Goal: Transaction & Acquisition: Book appointment/travel/reservation

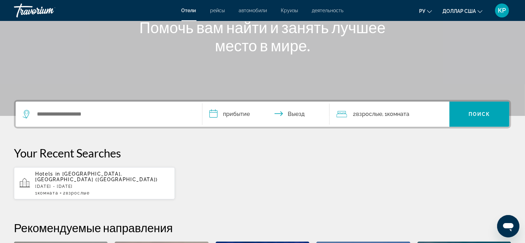
scroll to position [105, 0]
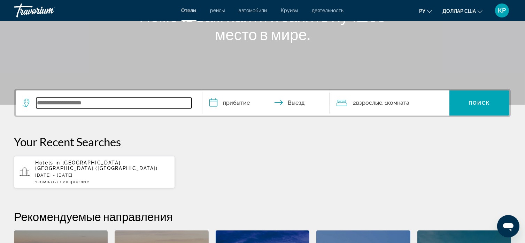
click at [48, 102] on input "Виджет поиска" at bounding box center [113, 103] width 155 height 10
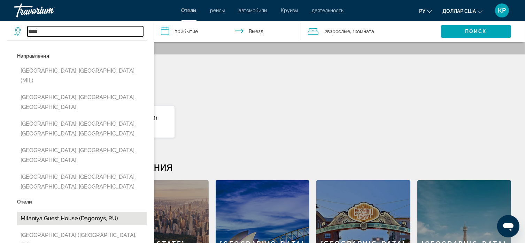
scroll to position [141, 0]
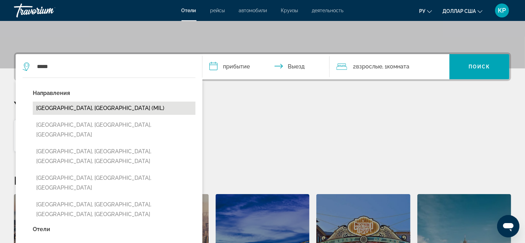
click at [60, 107] on button "[GEOGRAPHIC_DATA], [GEOGRAPHIC_DATA] (MIL)" at bounding box center [114, 107] width 163 height 13
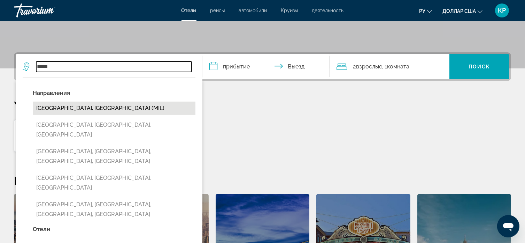
type input "**********"
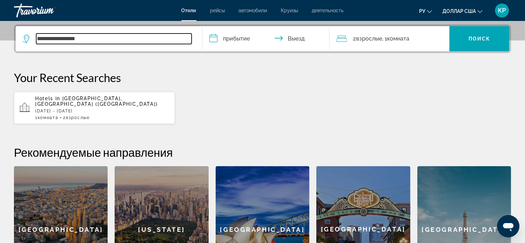
scroll to position [170, 0]
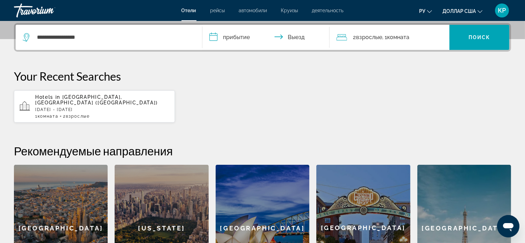
click at [221, 35] on input "**********" at bounding box center [268, 38] width 130 height 27
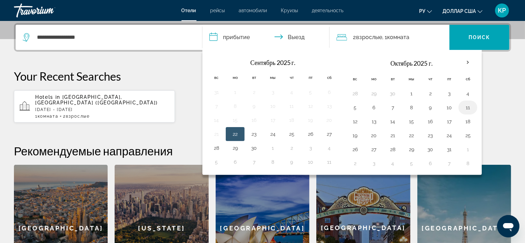
click at [466, 105] on button "11" at bounding box center [468, 107] width 11 height 10
click at [355, 117] on button "12" at bounding box center [355, 121] width 11 height 10
type input "**********"
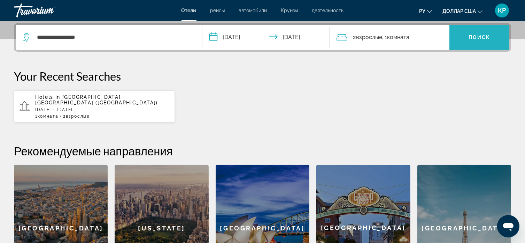
click at [470, 33] on span "Виджет поиска" at bounding box center [480, 37] width 60 height 17
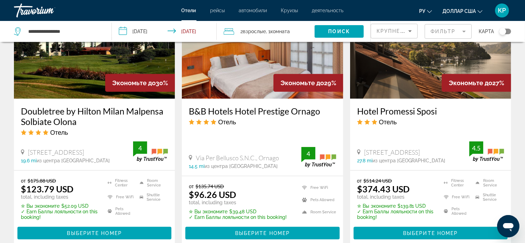
scroll to position [872, 0]
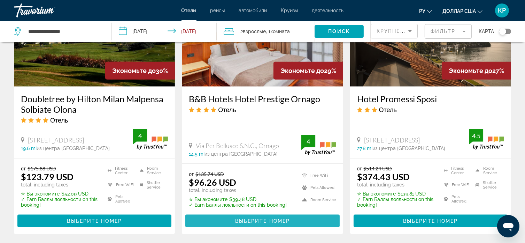
click at [272, 218] on span "Выберите номер" at bounding box center [262, 221] width 55 height 6
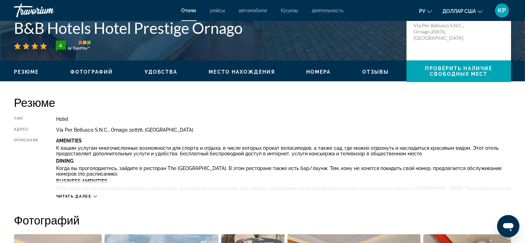
scroll to position [174, 0]
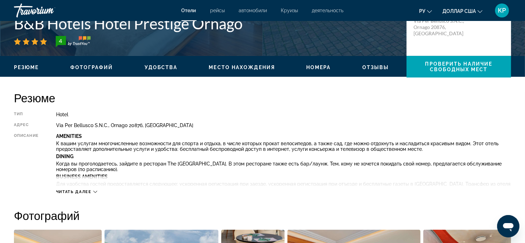
click at [85, 192] on span "Читать далее" at bounding box center [74, 191] width 36 height 5
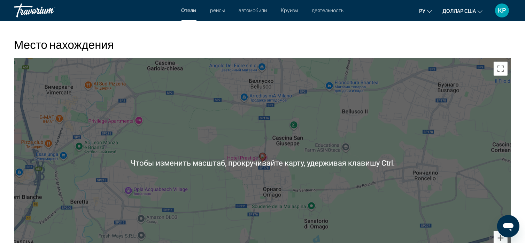
scroll to position [872, 0]
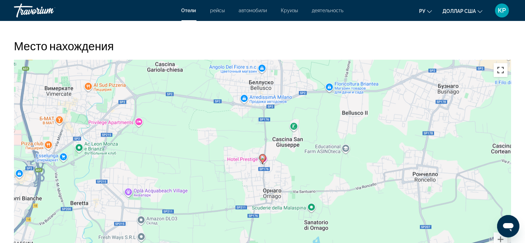
click at [503, 70] on button "Включить полноэкранный режим" at bounding box center [501, 70] width 14 height 14
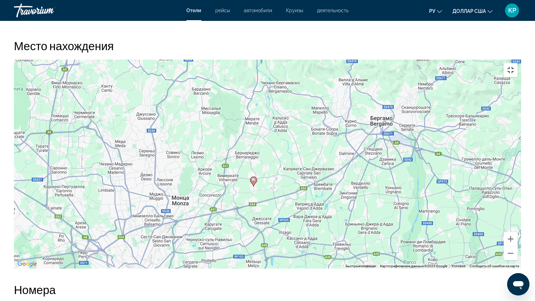
click at [518, 63] on button "Включить полноэкранный режим" at bounding box center [511, 70] width 14 height 14
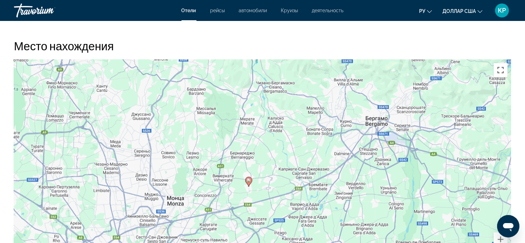
click at [501, 70] on button "Включить полноэкранный режим" at bounding box center [501, 70] width 14 height 14
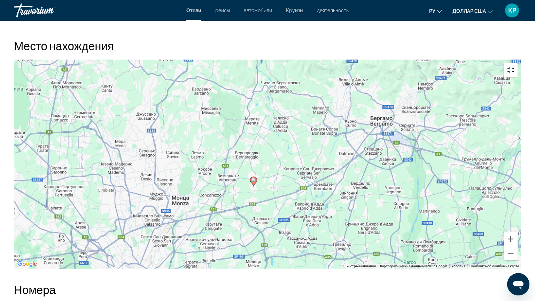
click at [518, 63] on button "Включить полноэкранный режим" at bounding box center [511, 70] width 14 height 14
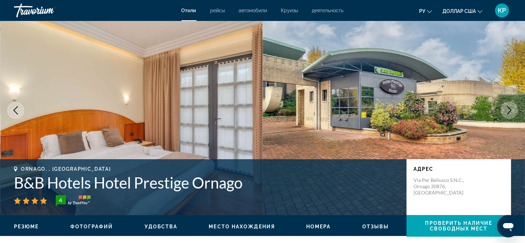
scroll to position [0, 0]
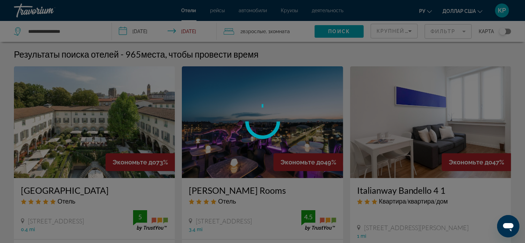
click at [69, 29] on div at bounding box center [262, 121] width 525 height 243
click at [72, 30] on div at bounding box center [262, 121] width 525 height 243
click at [71, 30] on div at bounding box center [262, 121] width 525 height 243
click at [77, 30] on div at bounding box center [262, 121] width 525 height 243
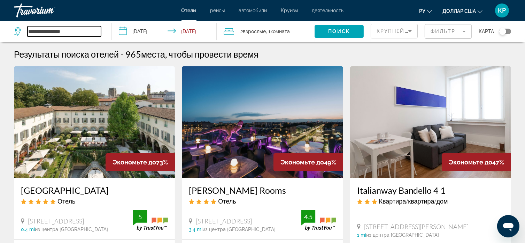
click at [76, 28] on input "**********" at bounding box center [65, 31] width 74 height 10
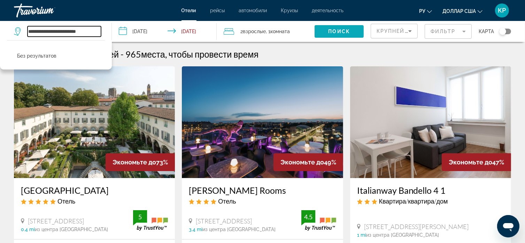
type input "**********"
click at [327, 28] on span "Search widget" at bounding box center [339, 31] width 49 height 17
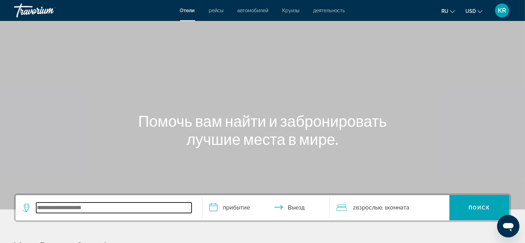
click at [49, 209] on input "Search widget" at bounding box center [113, 207] width 155 height 10
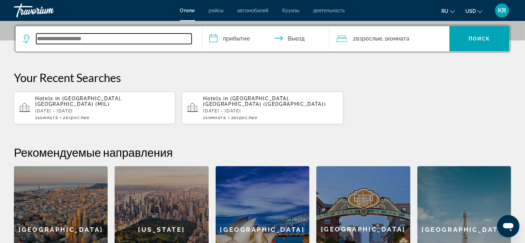
scroll to position [170, 0]
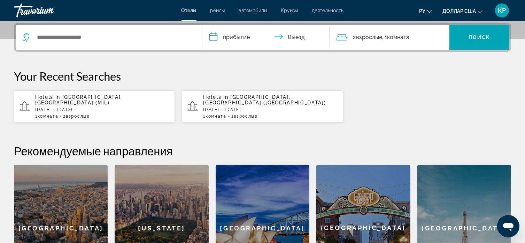
click at [77, 98] on span "[GEOGRAPHIC_DATA], [GEOGRAPHIC_DATA] (MIL)" at bounding box center [78, 99] width 87 height 11
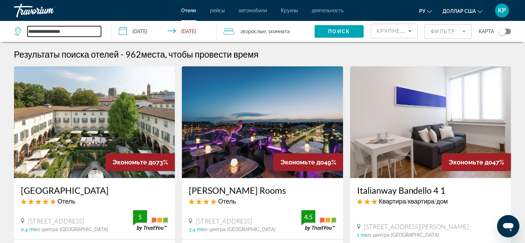
click at [73, 29] on input "**********" at bounding box center [65, 31] width 74 height 10
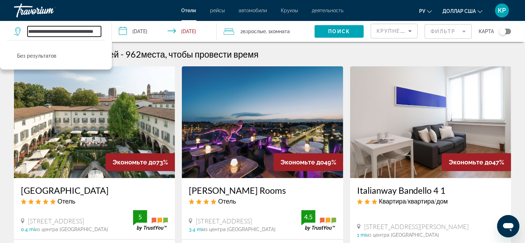
scroll to position [0, 6]
type input "**********"
click at [335, 30] on span "Поиск" at bounding box center [339, 32] width 22 height 6
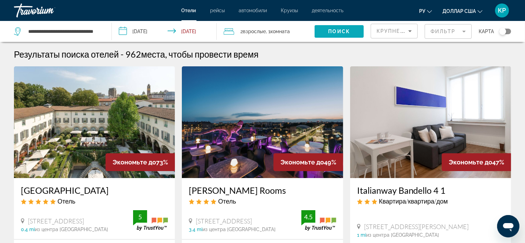
click at [340, 29] on span "Поиск" at bounding box center [339, 32] width 22 height 6
click at [409, 29] on icon "Sort by" at bounding box center [410, 31] width 8 height 8
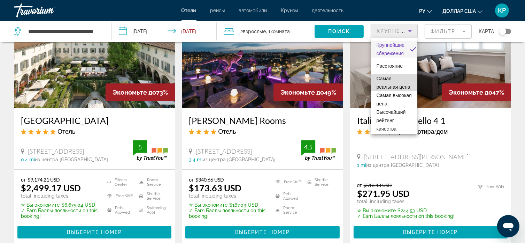
click at [393, 83] on span "Самая реальная цена" at bounding box center [394, 82] width 35 height 17
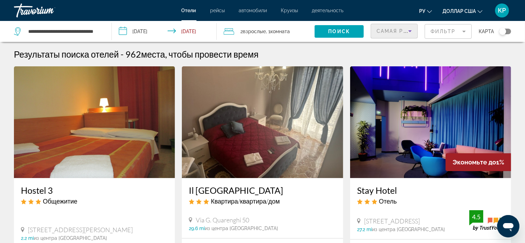
click at [462, 31] on mat-form-field "Фильтр" at bounding box center [448, 31] width 47 height 15
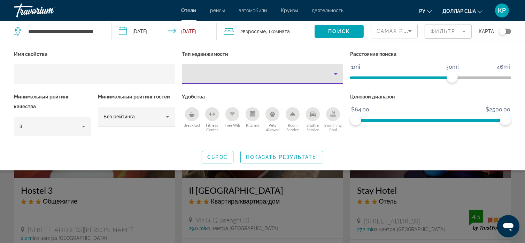
click at [335, 72] on icon "Property type" at bounding box center [336, 74] width 8 height 8
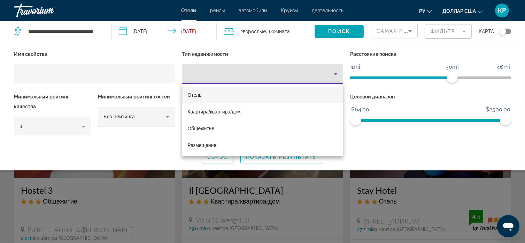
click at [208, 93] on mat-option "Отель" at bounding box center [262, 94] width 161 height 17
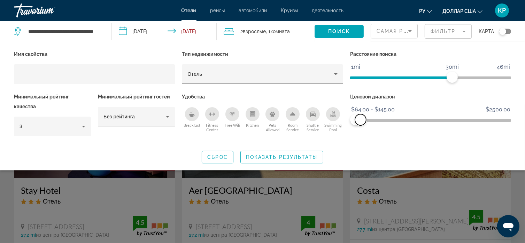
drag, startPoint x: 507, startPoint y: 117, endPoint x: 361, endPoint y: 123, distance: 145.9
click at [361, 123] on span "ngx-slider-max" at bounding box center [360, 119] width 11 height 11
click at [335, 31] on span "Поиск" at bounding box center [339, 32] width 22 height 6
click at [336, 29] on span "Поиск" at bounding box center [339, 32] width 22 height 6
click at [335, 29] on span "Поиск" at bounding box center [339, 32] width 22 height 6
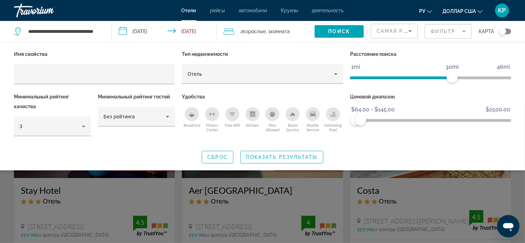
scroll to position [105, 0]
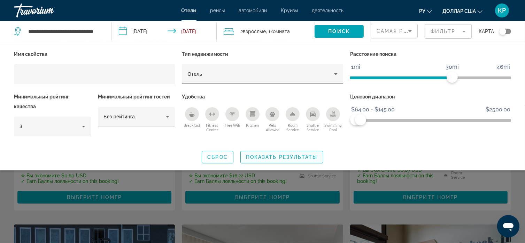
click at [272, 156] on span "Показать результаты" at bounding box center [282, 157] width 72 height 6
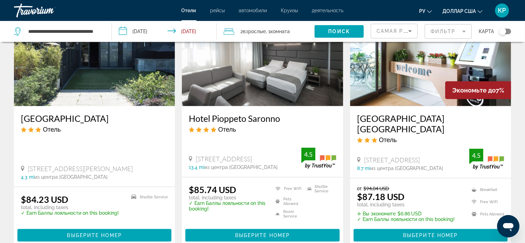
scroll to position [349, 0]
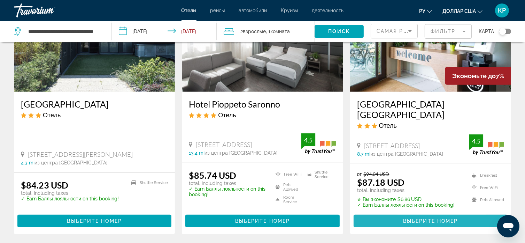
click at [409, 218] on span "Выберите номер" at bounding box center [430, 221] width 55 height 6
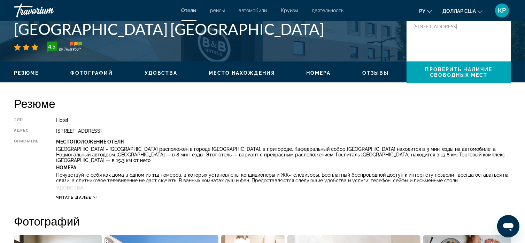
scroll to position [209, 0]
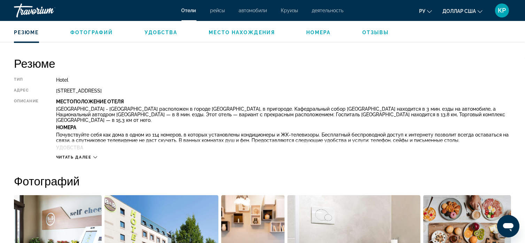
click at [95, 154] on button "Читать далее" at bounding box center [76, 156] width 41 height 5
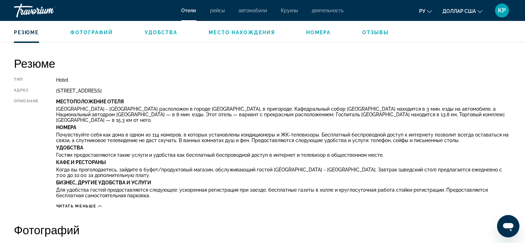
click at [248, 33] on span "Место нахождения" at bounding box center [242, 33] width 66 height 6
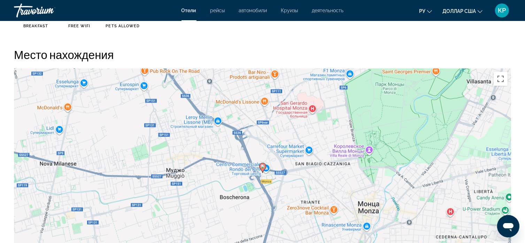
scroll to position [682, 0]
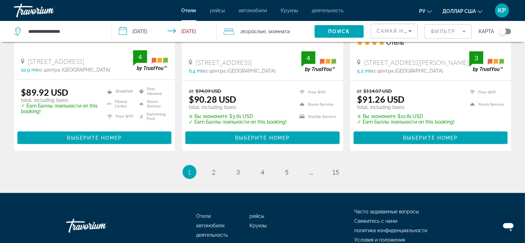
scroll to position [989, 0]
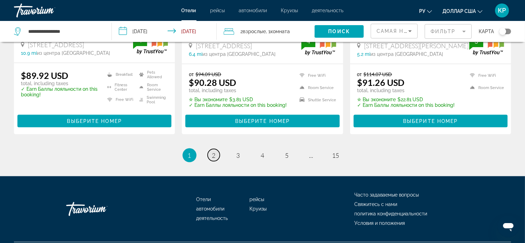
click at [212, 151] on span "2" at bounding box center [213, 155] width 3 height 8
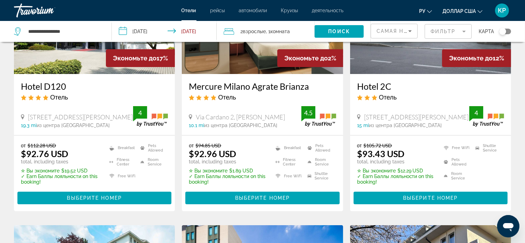
scroll to position [105, 0]
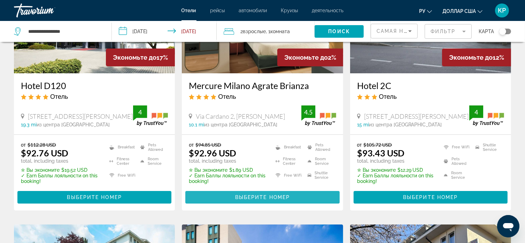
click at [262, 196] on span "Выберите номер" at bounding box center [262, 197] width 55 height 6
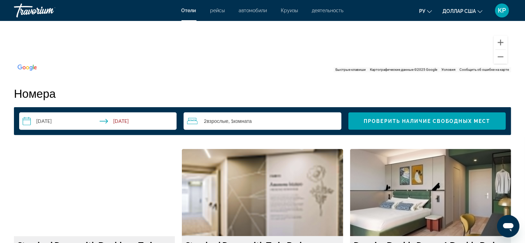
scroll to position [802, 0]
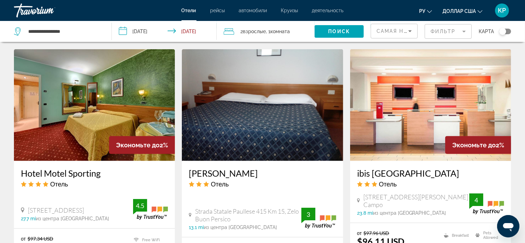
scroll to position [628, 0]
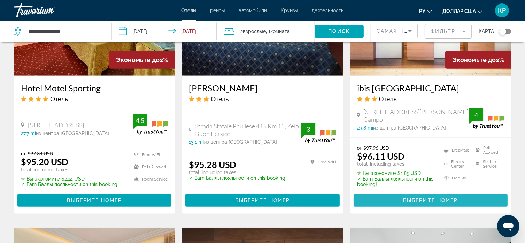
click at [434, 196] on span "Основное содержание" at bounding box center [431, 200] width 154 height 17
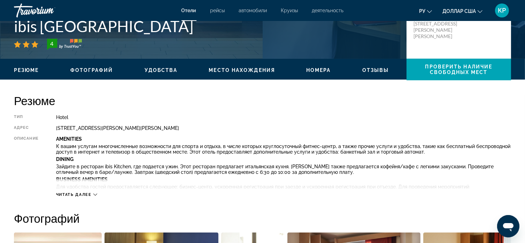
scroll to position [209, 0]
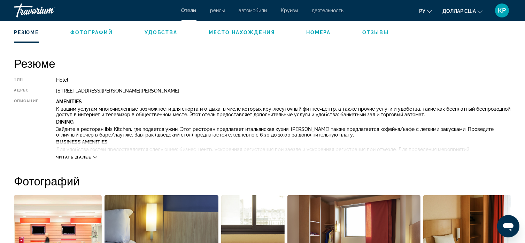
click at [76, 154] on button "Читать далее" at bounding box center [76, 156] width 41 height 5
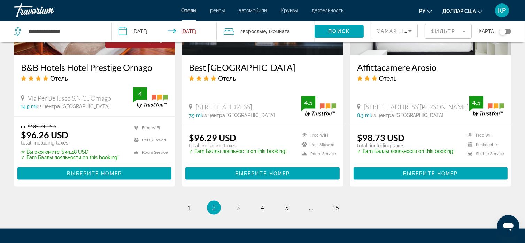
scroll to position [912, 0]
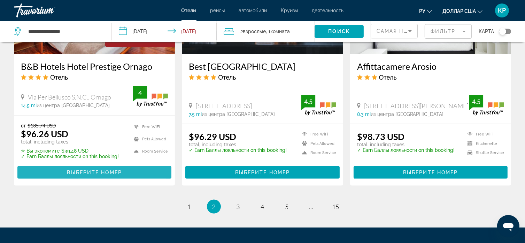
click at [81, 169] on span "Выберите номер" at bounding box center [94, 172] width 55 height 6
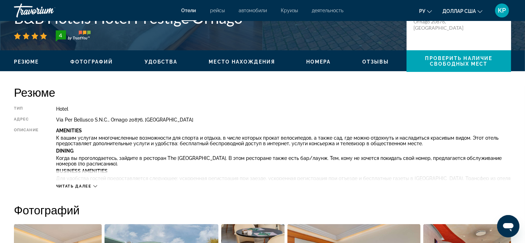
scroll to position [244, 0]
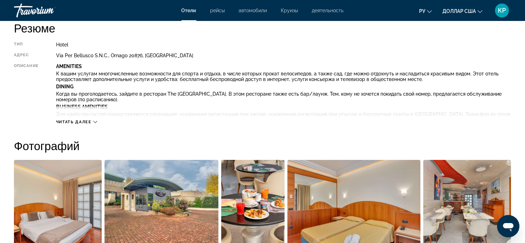
click at [70, 121] on span "Читать далее" at bounding box center [74, 122] width 36 height 5
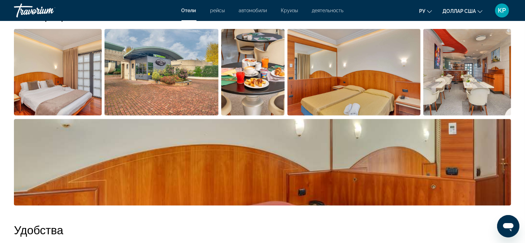
scroll to position [558, 0]
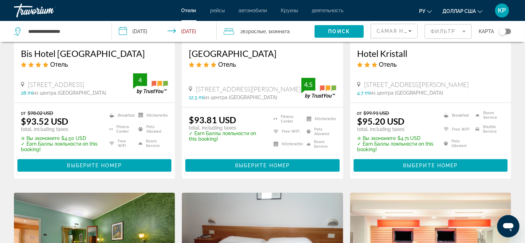
scroll to position [383, 0]
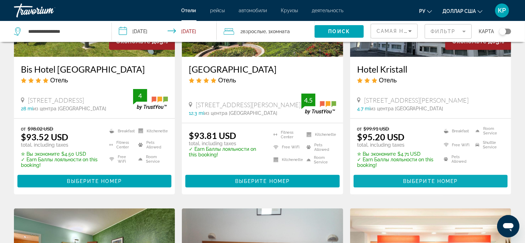
click at [418, 181] on span "Выберите номер" at bounding box center [430, 181] width 55 height 6
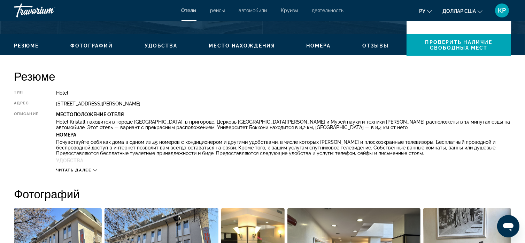
scroll to position [209, 0]
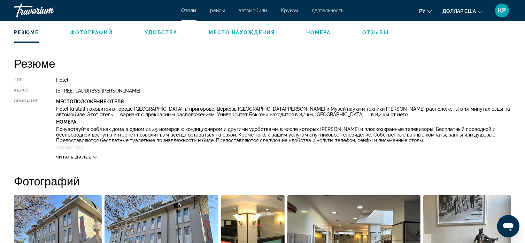
click at [79, 156] on span "Читать далее" at bounding box center [74, 157] width 36 height 5
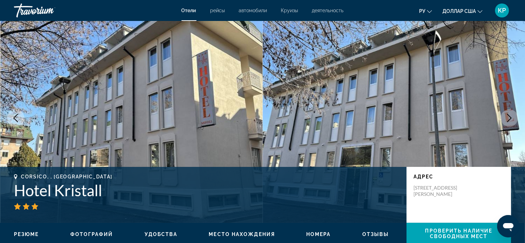
scroll to position [0, 0]
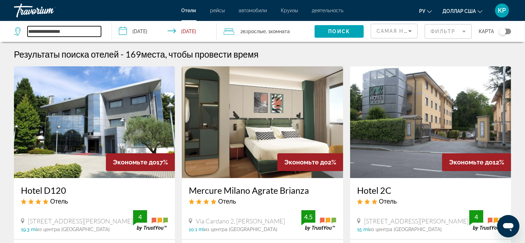
click at [73, 30] on input "**********" at bounding box center [65, 31] width 74 height 10
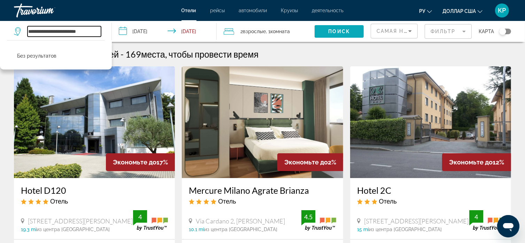
type input "**********"
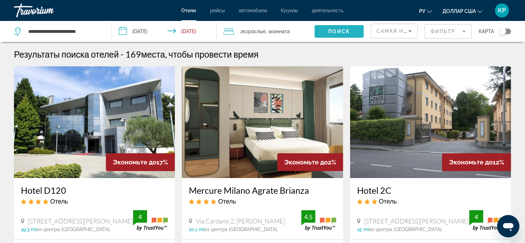
click at [342, 34] on span "Search widget" at bounding box center [339, 31] width 49 height 17
click at [342, 31] on span "Поиск" at bounding box center [339, 32] width 22 height 6
click at [343, 29] on span "Поиск" at bounding box center [339, 32] width 22 height 6
click at [335, 29] on span "Поиск" at bounding box center [339, 32] width 22 height 6
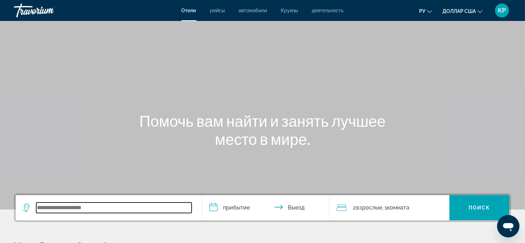
click at [57, 210] on input "Виджет поиска" at bounding box center [113, 207] width 155 height 10
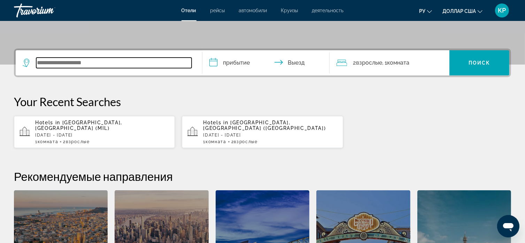
scroll to position [170, 0]
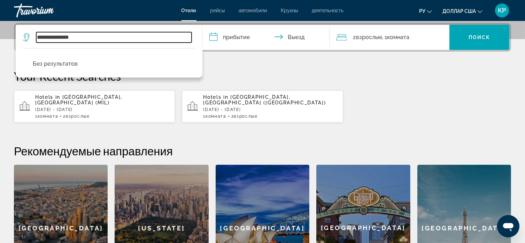
type input "**********"
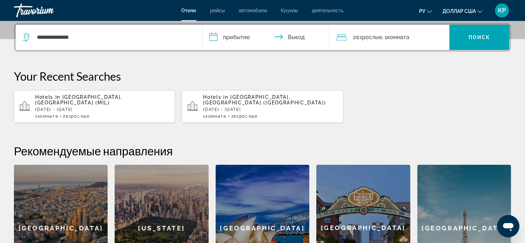
click at [98, 106] on div "Hotels in [GEOGRAPHIC_DATA], [GEOGRAPHIC_DATA] (MIL) [DATE] - [DATE] 1 Комната …" at bounding box center [102, 106] width 134 height 24
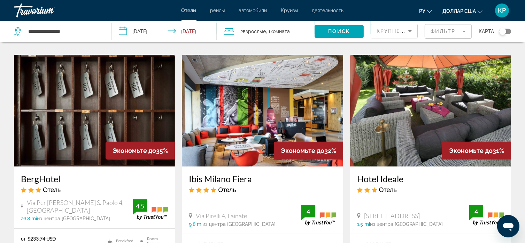
scroll to position [383, 0]
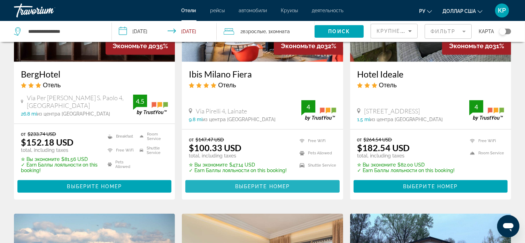
click at [254, 183] on span "Выберите номер" at bounding box center [262, 186] width 55 height 6
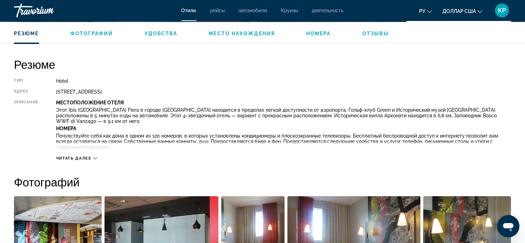
scroll to position [209, 0]
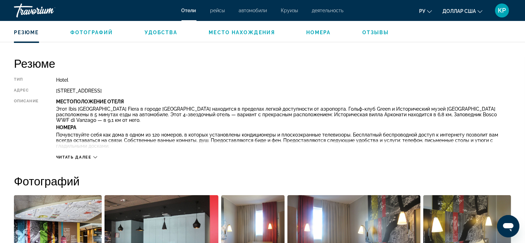
click at [77, 155] on span "Читать далее" at bounding box center [74, 157] width 36 height 5
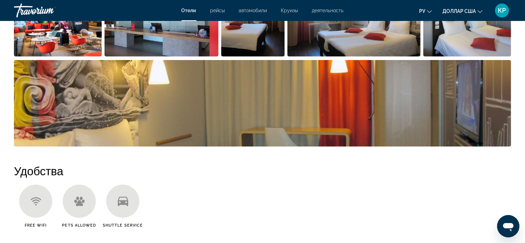
scroll to position [279, 0]
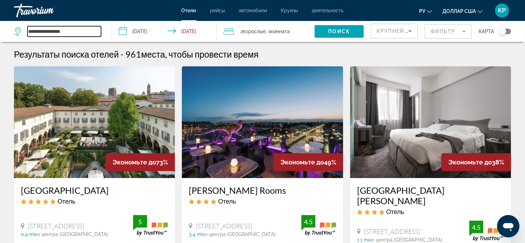
click at [73, 28] on input "**********" at bounding box center [65, 31] width 74 height 10
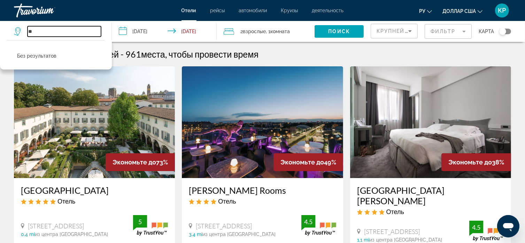
type input "*"
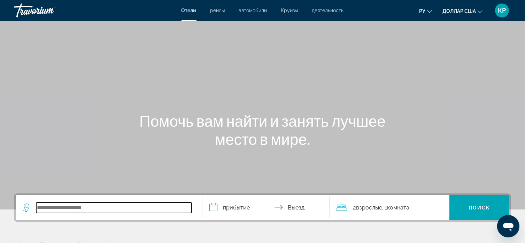
click at [51, 210] on input "Виджет поиска" at bounding box center [113, 207] width 155 height 10
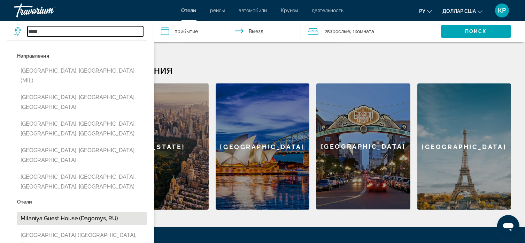
scroll to position [275, 0]
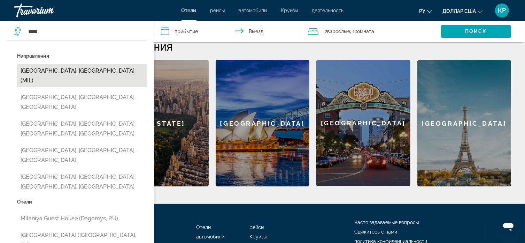
click at [56, 69] on button "[GEOGRAPHIC_DATA], [GEOGRAPHIC_DATA] (MIL)" at bounding box center [82, 75] width 130 height 23
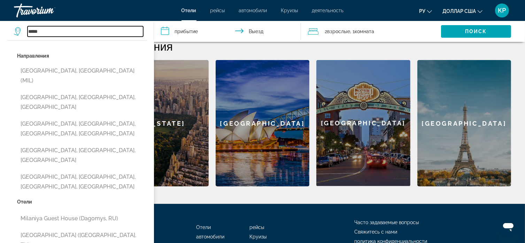
type input "**********"
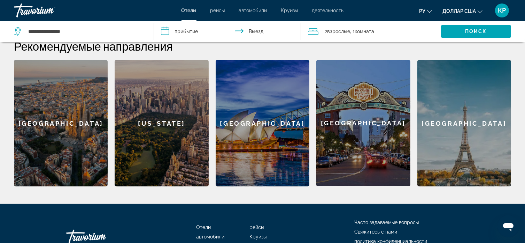
click at [188, 30] on input "**********" at bounding box center [229, 32] width 150 height 23
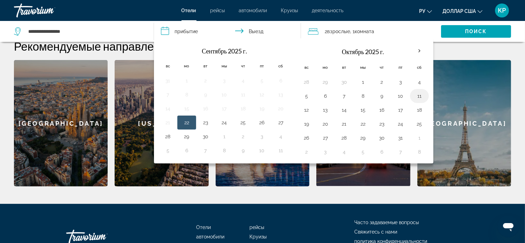
click at [417, 94] on button "11" at bounding box center [419, 96] width 11 height 10
click at [306, 107] on button "12" at bounding box center [306, 110] width 11 height 10
type input "**********"
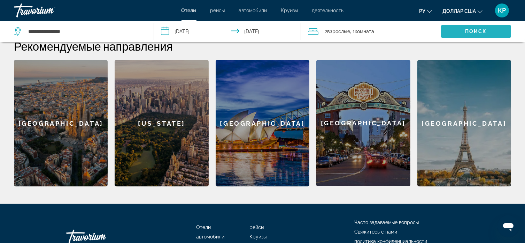
click at [469, 27] on span "Виджет поиска" at bounding box center [476, 31] width 70 height 17
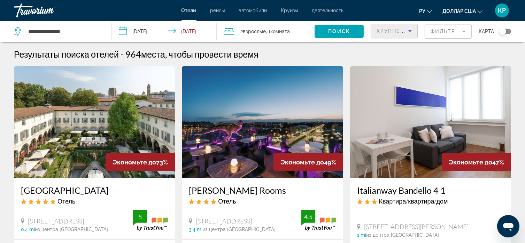
click at [408, 29] on icon "Sort by" at bounding box center [410, 31] width 8 height 8
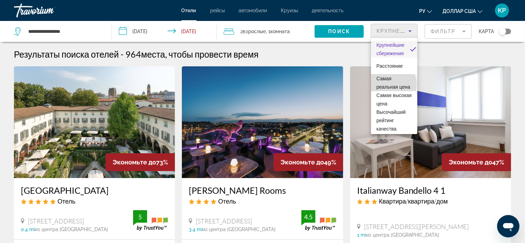
click at [389, 84] on font "Самая реальная цена" at bounding box center [394, 83] width 34 height 14
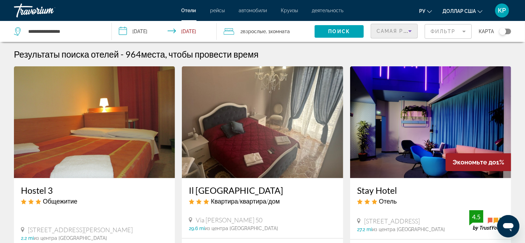
click at [411, 30] on icon "Sort by" at bounding box center [410, 31] width 8 height 8
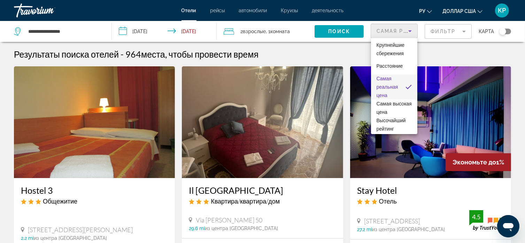
click at [441, 55] on div at bounding box center [262, 121] width 525 height 243
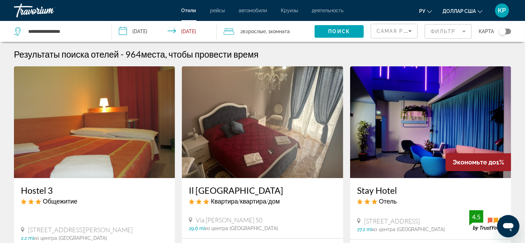
click at [463, 29] on mat-form-field "Фильтр" at bounding box center [448, 31] width 47 height 15
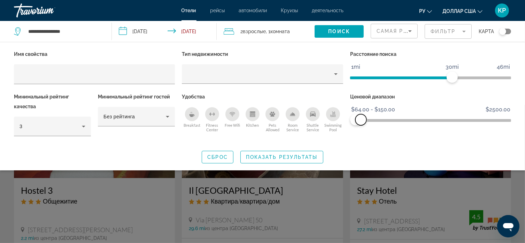
drag, startPoint x: 505, startPoint y: 117, endPoint x: 361, endPoint y: 123, distance: 144.1
click at [361, 123] on span "ngx-slider-max" at bounding box center [361, 119] width 11 height 11
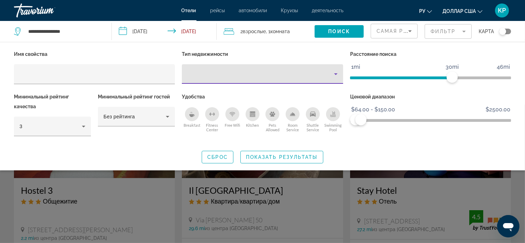
click at [335, 73] on icon "Property type" at bounding box center [336, 74] width 8 height 8
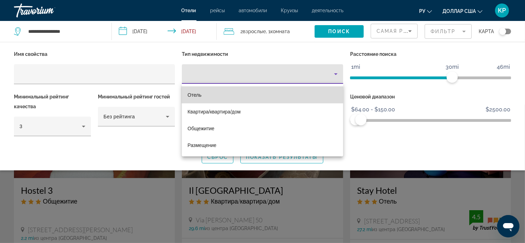
click at [197, 93] on font "Отель" at bounding box center [195, 95] width 14 height 6
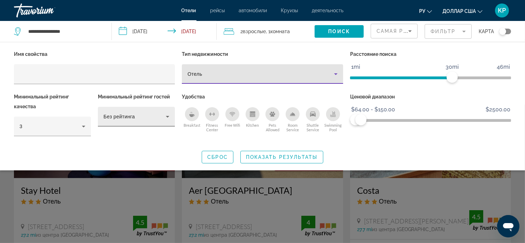
click at [167, 114] on icon "Hotel Filters" at bounding box center [168, 116] width 8 height 8
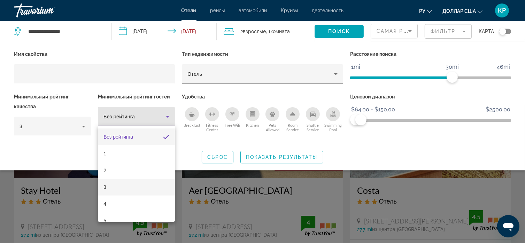
scroll to position [10, 0]
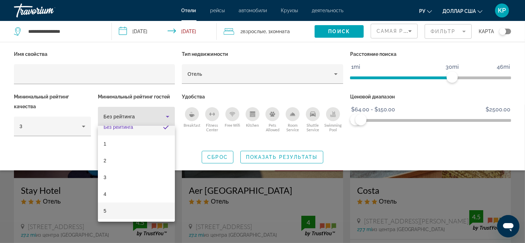
click at [108, 211] on mat-option "5" at bounding box center [136, 210] width 77 height 17
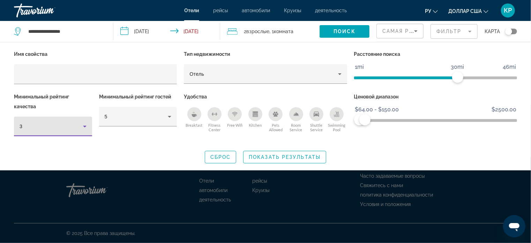
click at [85, 124] on icon "Hotel Filters" at bounding box center [85, 126] width 8 height 8
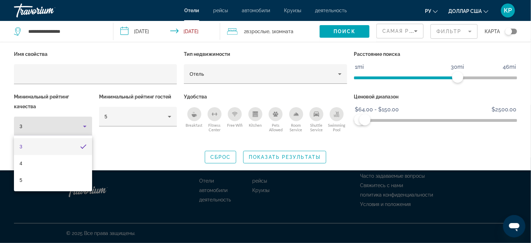
click at [39, 124] on div at bounding box center [265, 121] width 531 height 243
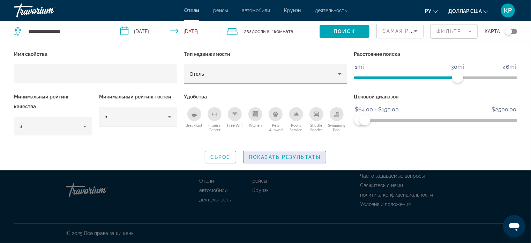
click at [286, 154] on span "Показать результаты" at bounding box center [285, 157] width 72 height 6
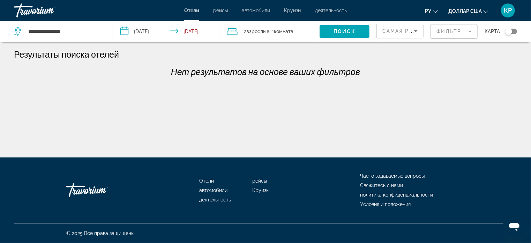
click at [456, 31] on mat-form-field "Фильтр" at bounding box center [453, 31] width 47 height 15
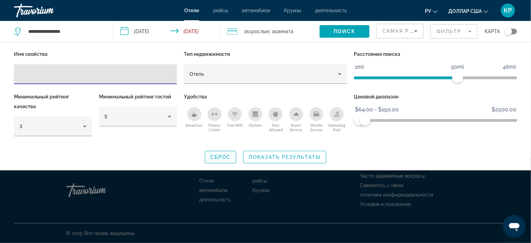
click at [220, 156] on span "Сброс" at bounding box center [220, 157] width 21 height 6
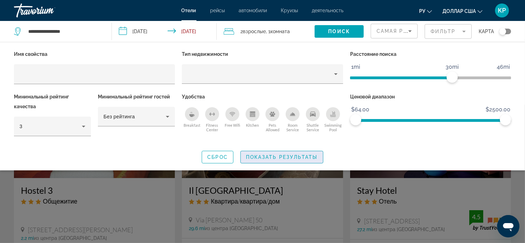
click at [279, 155] on span "Показать результаты" at bounding box center [282, 157] width 72 height 6
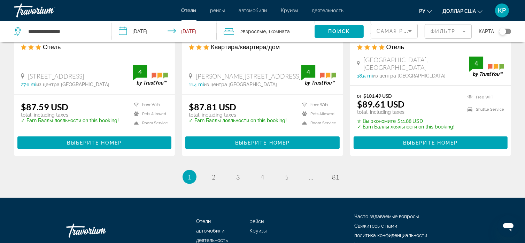
scroll to position [972, 0]
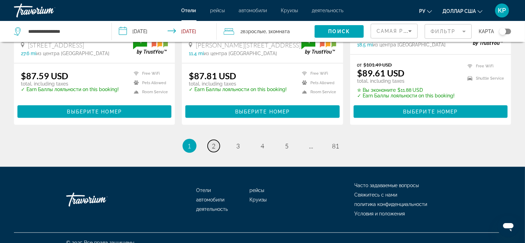
click at [213, 142] on span "2" at bounding box center [213, 146] width 3 height 8
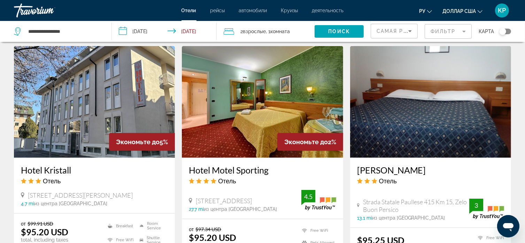
scroll to position [906, 0]
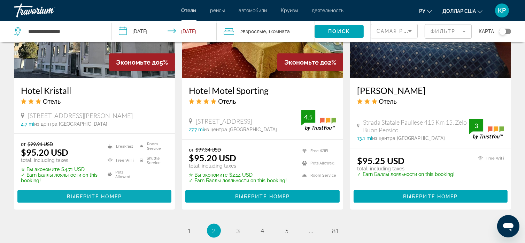
click at [88, 193] on span "Выберите номер" at bounding box center [94, 196] width 55 height 6
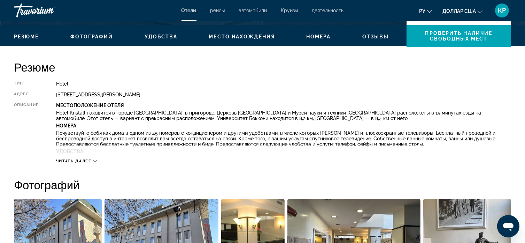
scroll to position [209, 0]
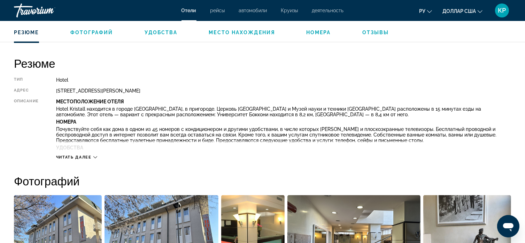
click at [92, 157] on div "Читать далее" at bounding box center [76, 157] width 41 height 5
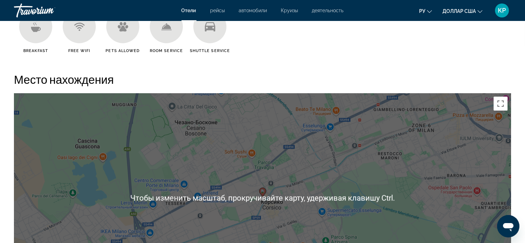
scroll to position [662, 0]
click at [501, 103] on button "Включить полноэкранный режим" at bounding box center [501, 104] width 14 height 14
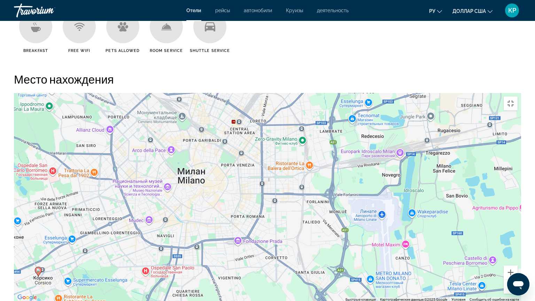
drag, startPoint x: 485, startPoint y: 130, endPoint x: 289, endPoint y: 194, distance: 206.7
click at [289, 194] on div "Чтобы активировать перетаскивание с помощью клавиатуры, нажмите Alt + Ввод. Пос…" at bounding box center [268, 197] width 508 height 209
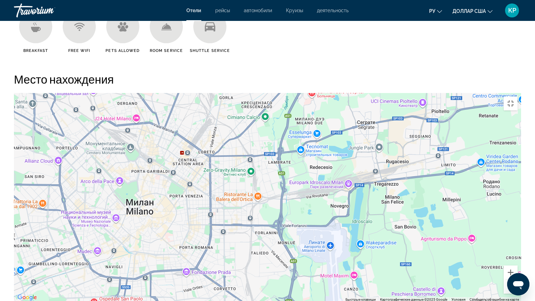
drag, startPoint x: 359, startPoint y: 153, endPoint x: 317, endPoint y: 182, distance: 50.7
click at [317, 182] on div "Чтобы активировать перетаскивание с помощью клавиатуры, нажмите Alt + Ввод. Пос…" at bounding box center [268, 197] width 508 height 209
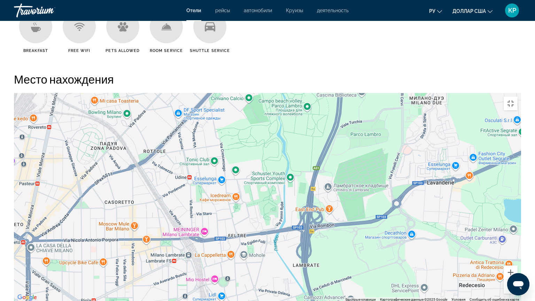
drag, startPoint x: 275, startPoint y: 121, endPoint x: 291, endPoint y: 254, distance: 134.1
click at [291, 242] on div "Основное содержание" at bounding box center [268, 197] width 508 height 209
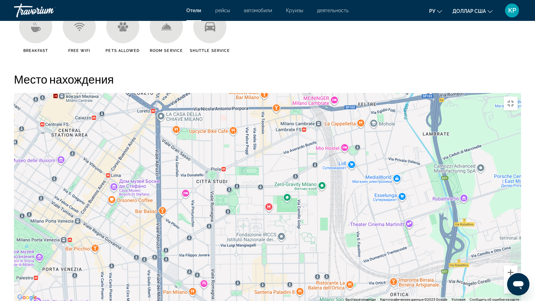
drag, startPoint x: 216, startPoint y: 158, endPoint x: 349, endPoint y: 28, distance: 185.9
click at [349, 93] on div "Основное содержание" at bounding box center [268, 197] width 508 height 209
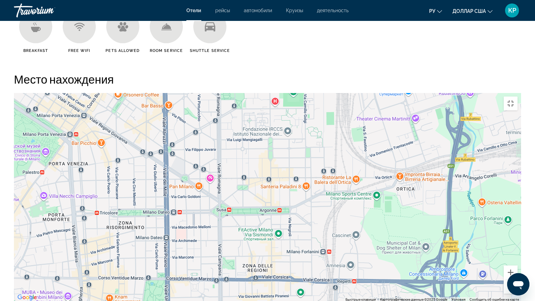
drag, startPoint x: 304, startPoint y: 192, endPoint x: 311, endPoint y: 85, distance: 106.9
click at [311, 93] on div "Основное содержание" at bounding box center [268, 197] width 508 height 209
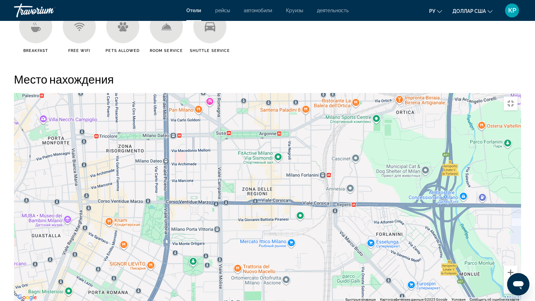
drag, startPoint x: 307, startPoint y: 191, endPoint x: 306, endPoint y: 110, distance: 80.9
click at [306, 110] on div "Основное содержание" at bounding box center [268, 197] width 508 height 209
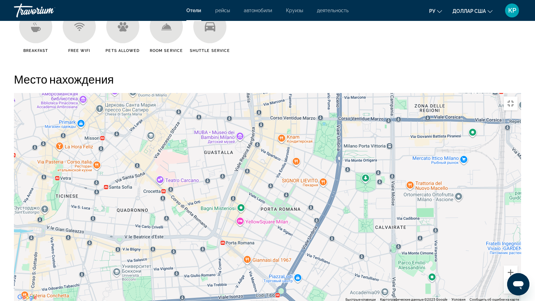
drag, startPoint x: 163, startPoint y: 204, endPoint x: 321, endPoint y: 141, distance: 169.5
click at [321, 141] on div "Основное содержание" at bounding box center [268, 197] width 508 height 209
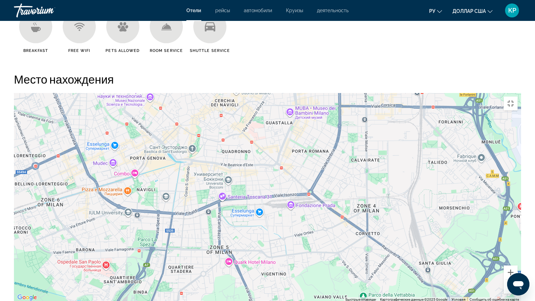
drag, startPoint x: 289, startPoint y: 193, endPoint x: 284, endPoint y: 133, distance: 60.8
click at [284, 134] on div "Чтобы активировать перетаскивание с помощью клавиатуры, нажмите Alt + Ввод. Пос…" at bounding box center [268, 197] width 508 height 209
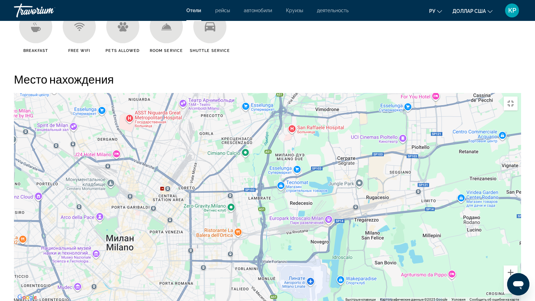
drag, startPoint x: 414, startPoint y: 126, endPoint x: 321, endPoint y: 231, distance: 141.3
click at [321, 231] on div "Чтобы активировать перетаскивание с помощью клавиатуры, нажмите Alt + Ввод. Пос…" at bounding box center [268, 197] width 508 height 209
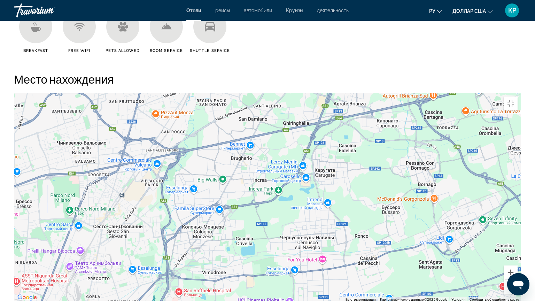
drag, startPoint x: 418, startPoint y: 126, endPoint x: 304, endPoint y: 288, distance: 198.9
click at [304, 242] on div "Чтобы активировать перетаскивание с помощью клавиатуры, нажмите Alt + Ввод. Пос…" at bounding box center [268, 197] width 508 height 209
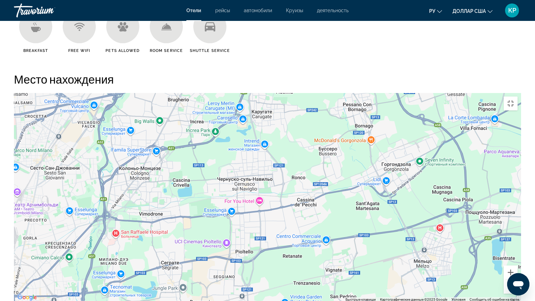
drag, startPoint x: 345, startPoint y: 151, endPoint x: 294, endPoint y: 97, distance: 74.2
click at [294, 97] on div "Основное содержание" at bounding box center [268, 197] width 508 height 209
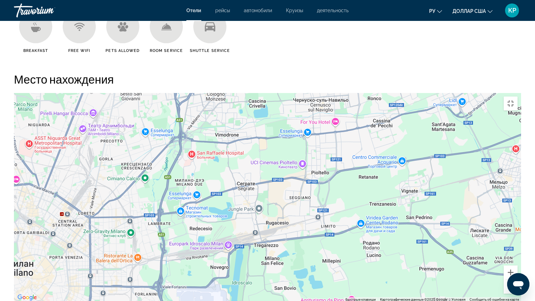
drag, startPoint x: 187, startPoint y: 189, endPoint x: 265, endPoint y: 109, distance: 111.7
click at [265, 109] on div "Основное содержание" at bounding box center [268, 197] width 508 height 209
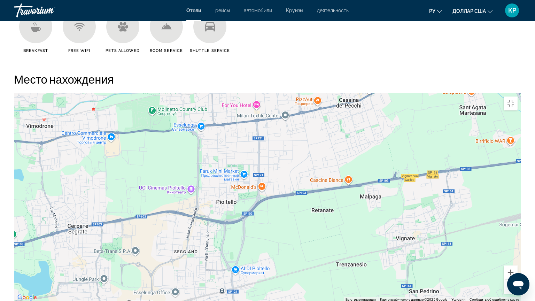
drag, startPoint x: 363, startPoint y: 127, endPoint x: 358, endPoint y: 213, distance: 85.9
click at [358, 213] on div "Основное содержание" at bounding box center [268, 197] width 508 height 209
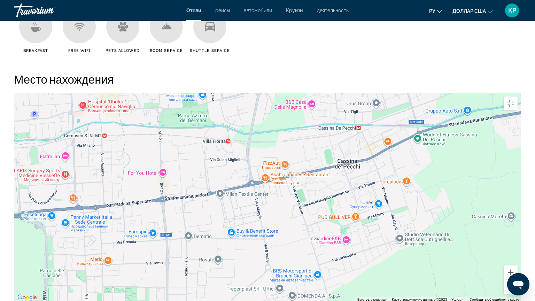
drag, startPoint x: 390, startPoint y: 57, endPoint x: 397, endPoint y: 221, distance: 164.4
click at [397, 221] on div "Основное содержание" at bounding box center [268, 197] width 508 height 209
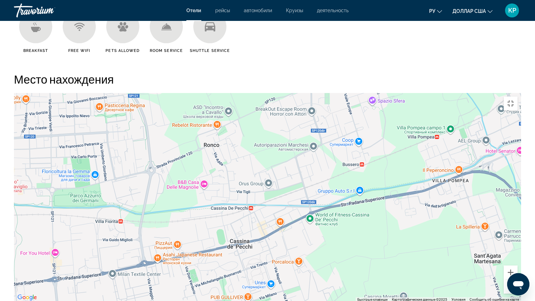
drag, startPoint x: 437, startPoint y: 145, endPoint x: 328, endPoint y: 226, distance: 135.8
click at [328, 226] on div "Основное содержание" at bounding box center [268, 197] width 508 height 209
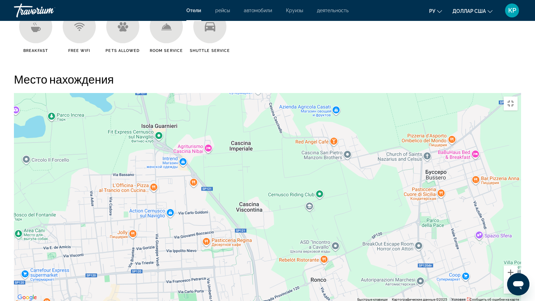
drag, startPoint x: 159, startPoint y: 143, endPoint x: 266, endPoint y: 280, distance: 173.5
click at [266, 242] on div "Основное содержание" at bounding box center [268, 197] width 508 height 209
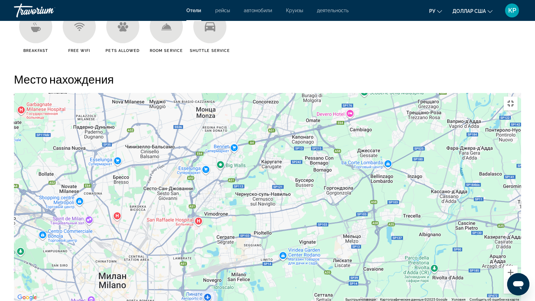
click at [518, 97] on button "Включить полноэкранный режим" at bounding box center [511, 104] width 14 height 14
